Goal: Task Accomplishment & Management: Complete application form

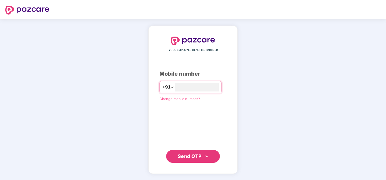
type input "**********"
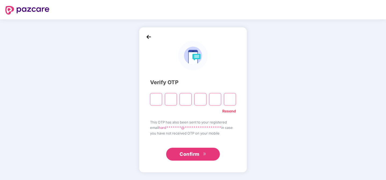
type input "*"
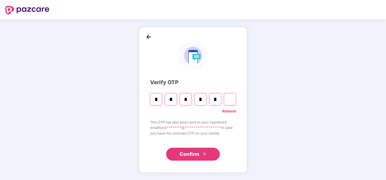
type input "*"
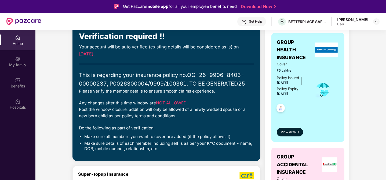
scroll to position [21, 0]
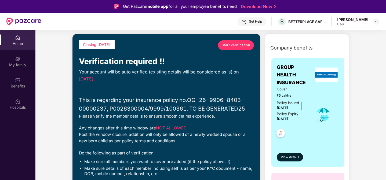
click at [236, 45] on span "Start verification" at bounding box center [236, 44] width 28 height 5
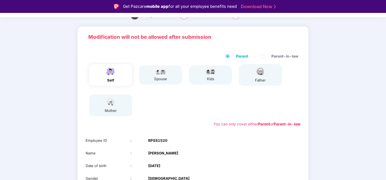
scroll to position [27, 0]
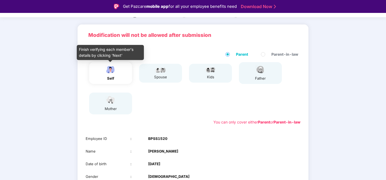
click at [112, 71] on img at bounding box center [110, 69] width 13 height 9
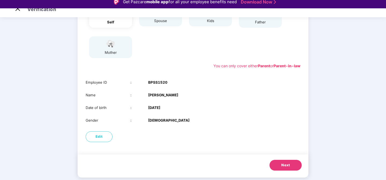
scroll to position [6, 0]
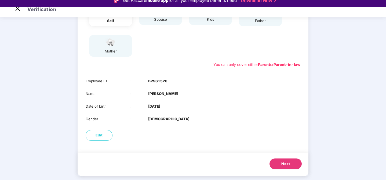
click at [282, 164] on span "Next" at bounding box center [285, 163] width 9 height 5
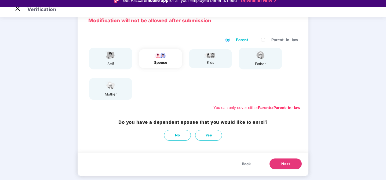
scroll to position [35, 0]
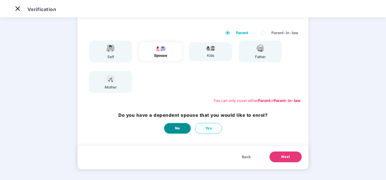
click at [187, 126] on button "No" at bounding box center [177, 128] width 27 height 11
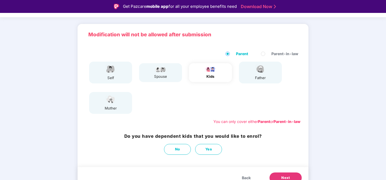
scroll to position [32, 0]
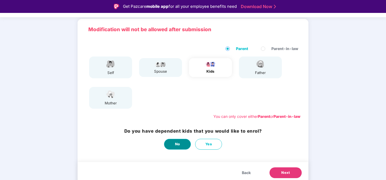
click at [173, 148] on button "No" at bounding box center [177, 143] width 27 height 11
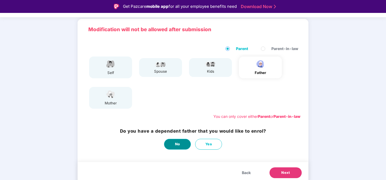
click at [173, 148] on button "No" at bounding box center [177, 143] width 27 height 11
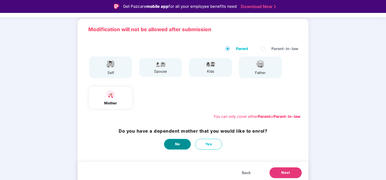
click at [173, 148] on button "No" at bounding box center [177, 143] width 27 height 11
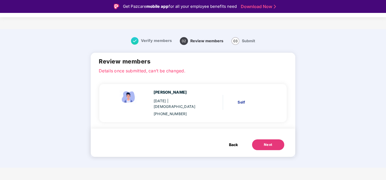
click at [260, 139] on button "Next" at bounding box center [268, 144] width 32 height 11
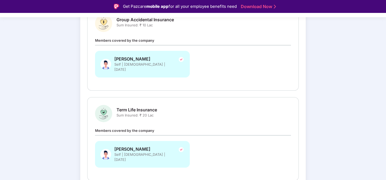
scroll to position [191, 0]
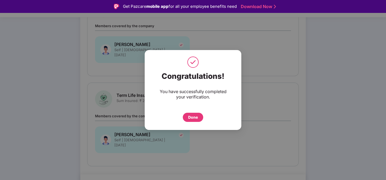
click at [191, 116] on div "Done" at bounding box center [193, 117] width 10 height 6
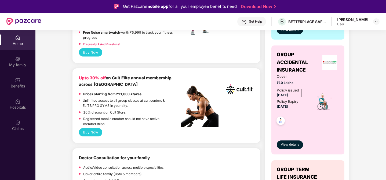
scroll to position [188, 0]
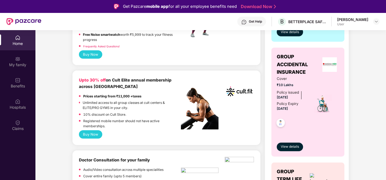
click at [92, 131] on button "Buy Now" at bounding box center [90, 134] width 23 height 8
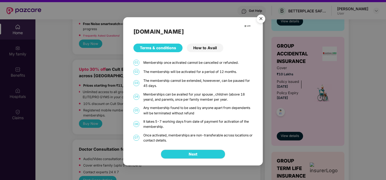
scroll to position [0, 0]
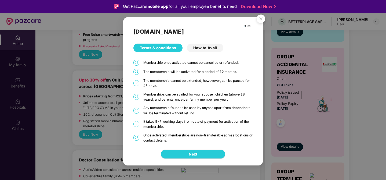
click at [207, 52] on div "How to Avail" at bounding box center [205, 47] width 36 height 9
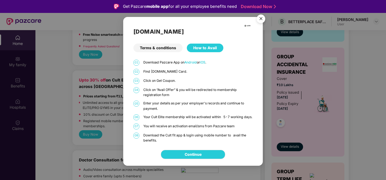
click at [166, 48] on div "Terms & conditions" at bounding box center [157, 47] width 49 height 9
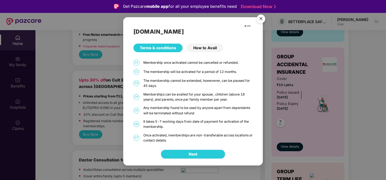
click at [191, 152] on span "Next" at bounding box center [193, 154] width 9 height 6
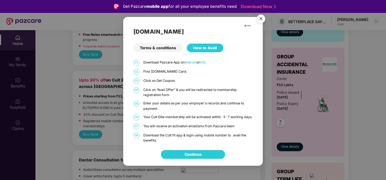
click at [188, 153] on link "Continue" at bounding box center [193, 154] width 17 height 6
click at [263, 14] on img "Close" at bounding box center [260, 19] width 15 height 15
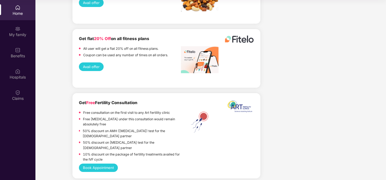
scroll to position [1004, 0]
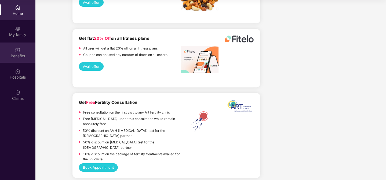
click at [23, 53] on div "Benefits" at bounding box center [17, 55] width 35 height 5
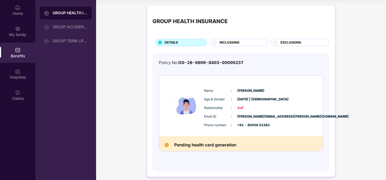
click at [119, 53] on div "GROUP HEALTH INSURANCE DETAILS INCLUSIONS EXCLUSIONS Policy No: OG-26-9906-8403…" at bounding box center [241, 94] width 290 height 182
